Goal: Task Accomplishment & Management: Manage account settings

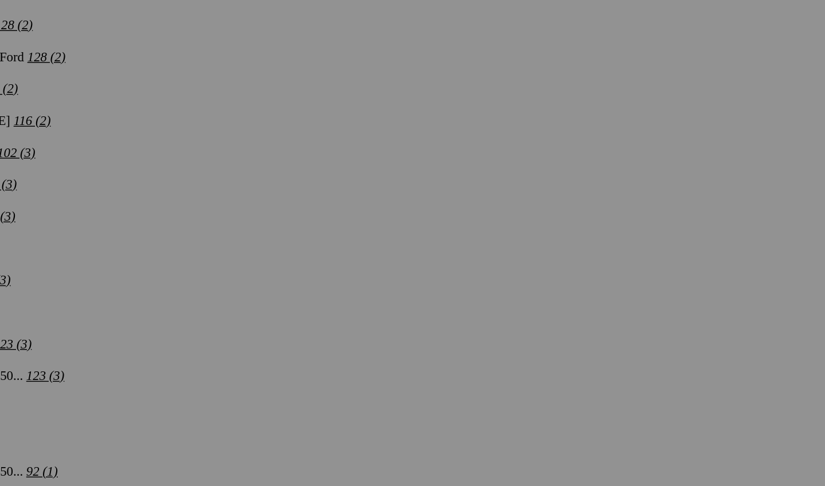
scroll to position [2366, 0]
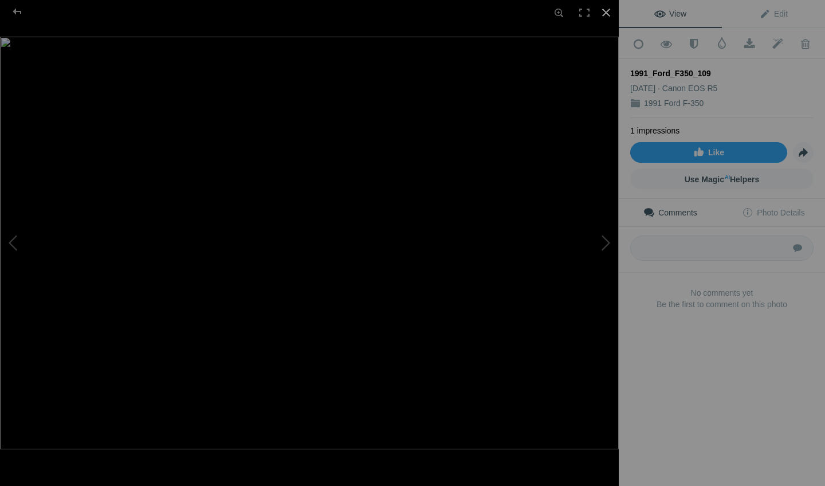
click at [603, 14] on div at bounding box center [605, 12] width 25 height 25
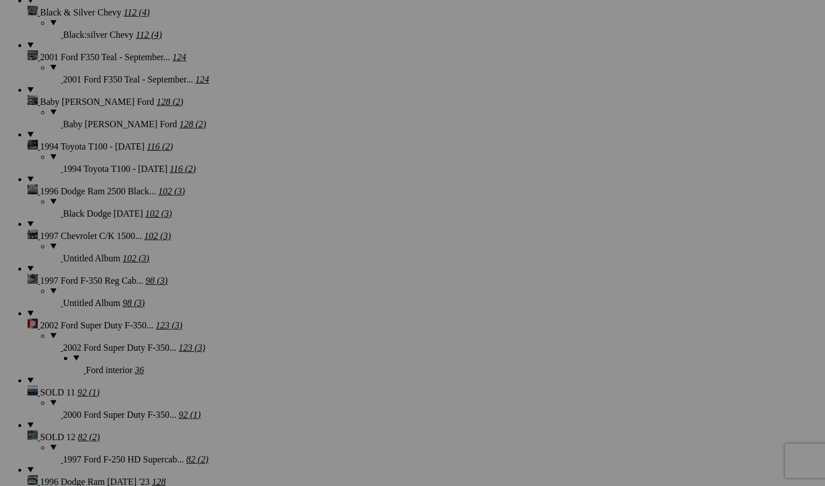
scroll to position [2239, 0]
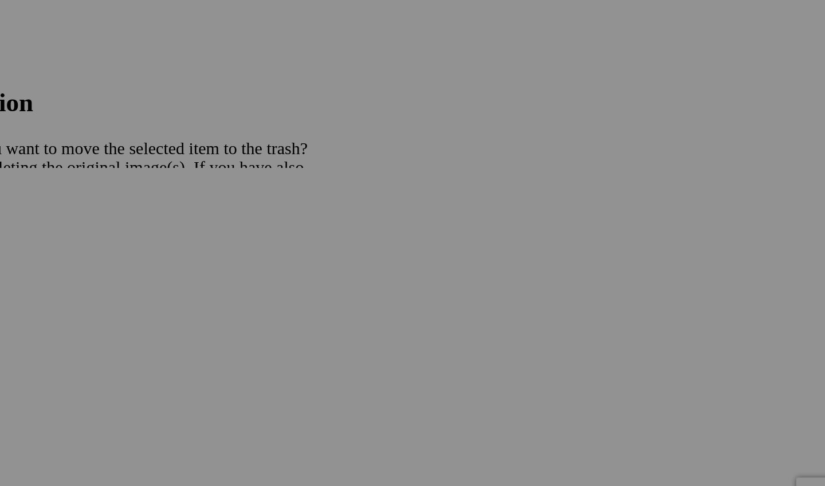
click at [323, 313] on span "Yes" at bounding box center [329, 318] width 13 height 10
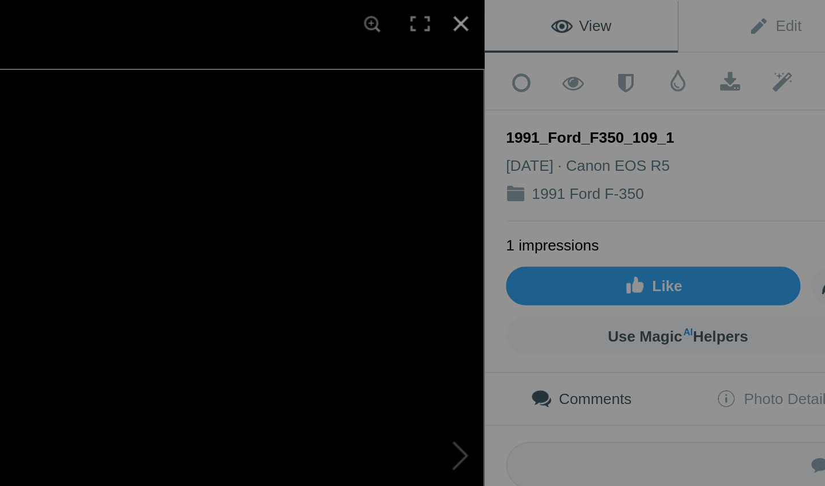
click at [593, 18] on div at bounding box center [605, 12] width 25 height 25
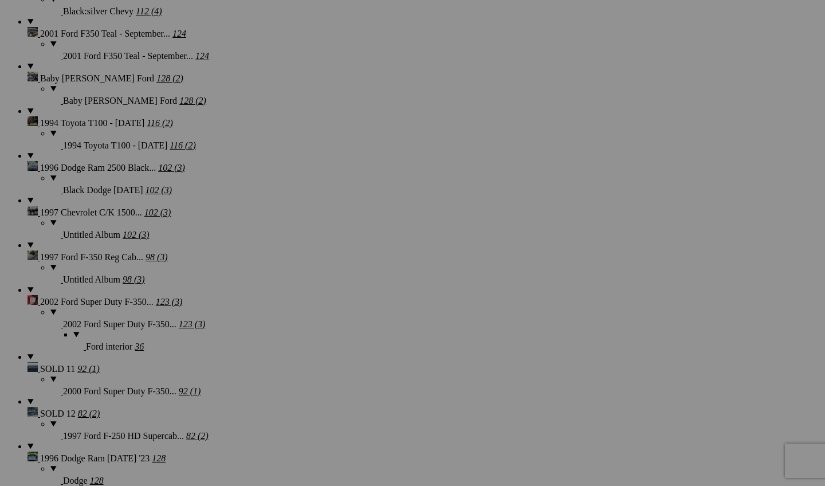
scroll to position [2387, 0]
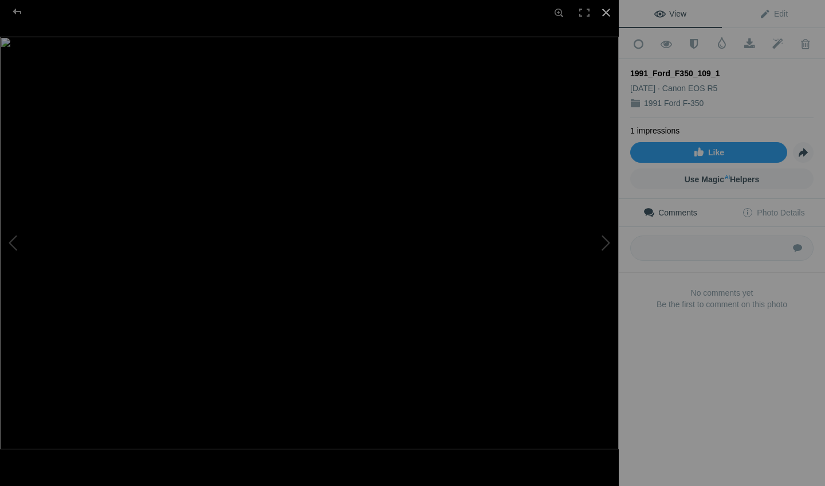
click at [605, 17] on div at bounding box center [605, 12] width 25 height 25
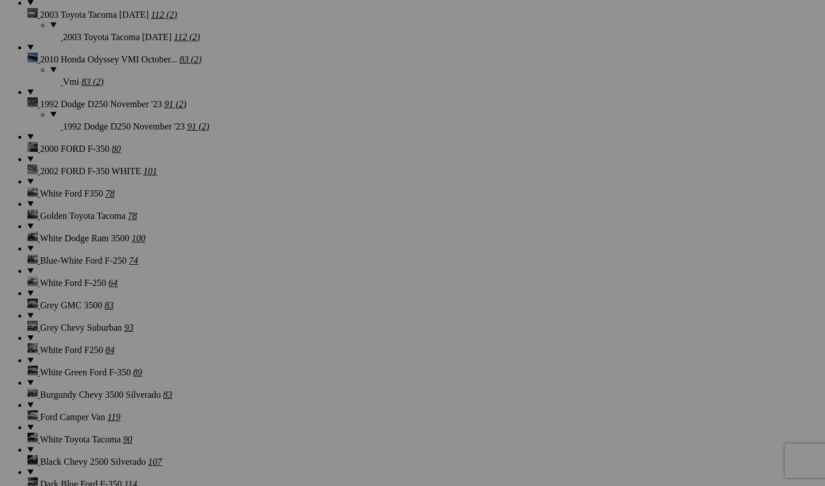
scroll to position [3191, 0]
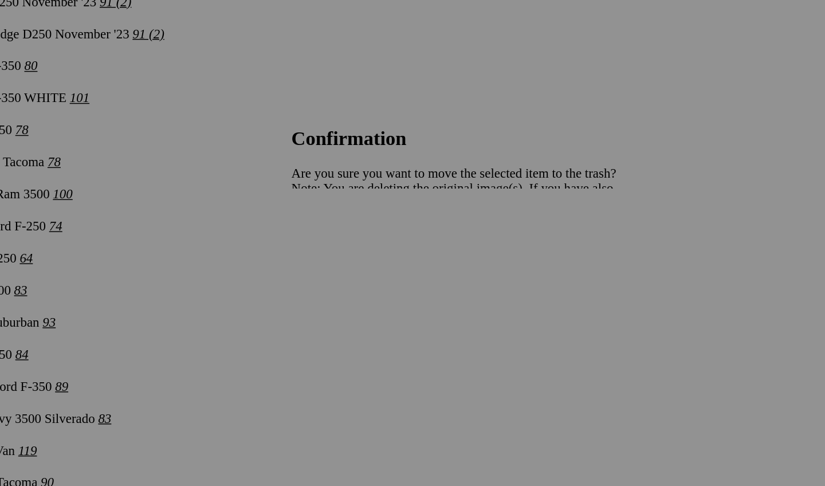
click at [336, 313] on span "Yes" at bounding box center [329, 318] width 13 height 10
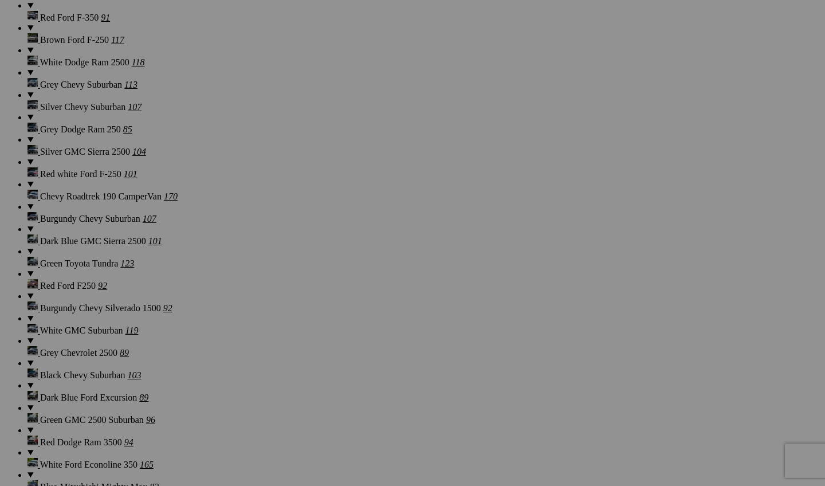
scroll to position [3966, 0]
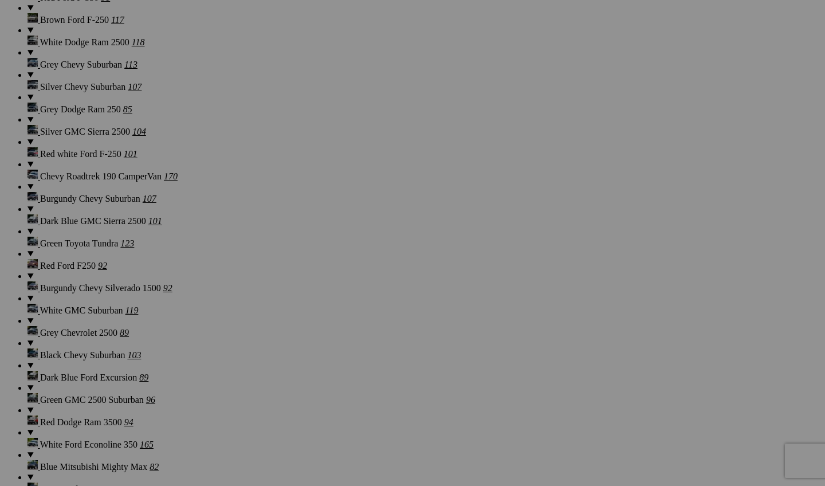
click at [336, 318] on span "Yes" at bounding box center [329, 318] width 13 height 10
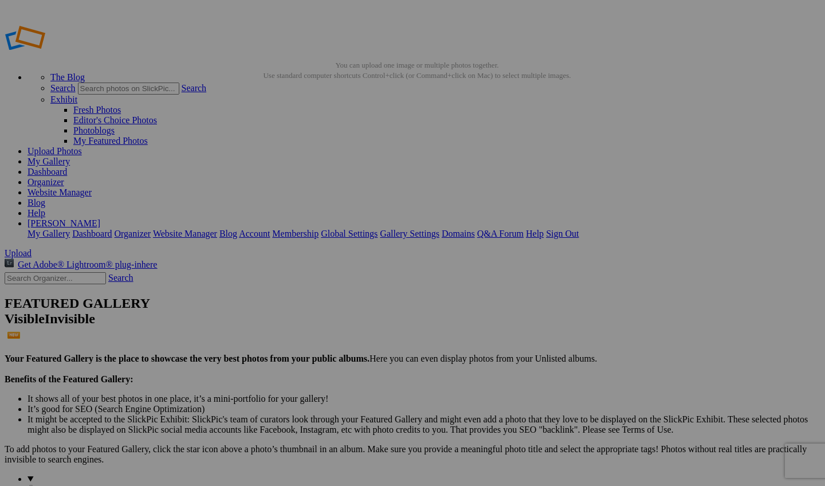
scroll to position [0, 0]
